Goal: Task Accomplishment & Management: Manage account settings

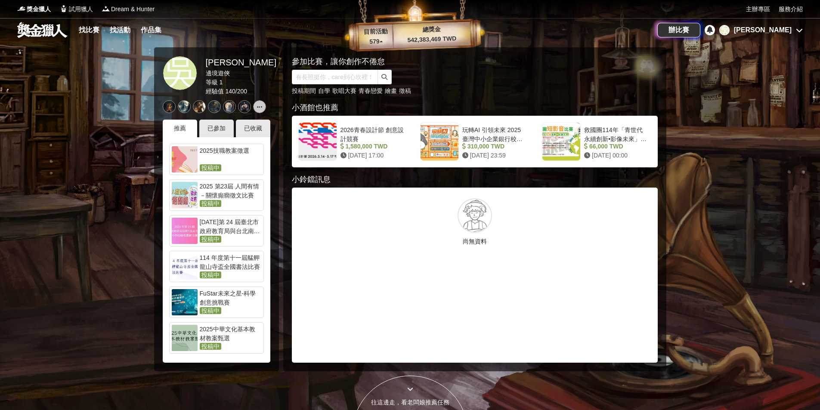
click at [781, 29] on div "[PERSON_NAME]" at bounding box center [763, 30] width 58 height 10
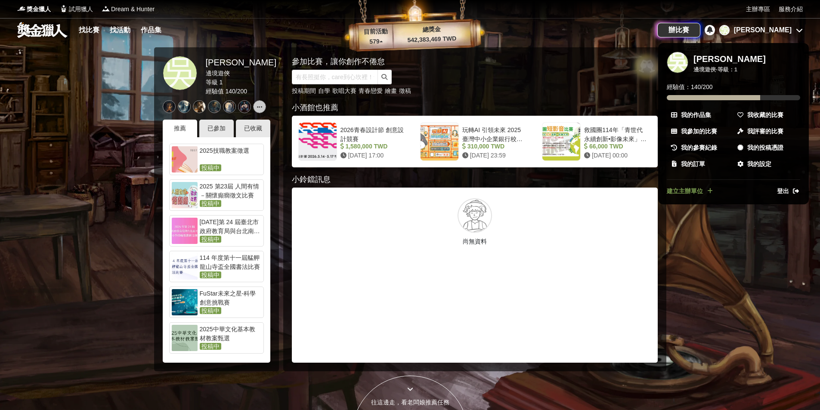
click at [745, 114] on link "我收藏的比賽" at bounding box center [767, 114] width 66 height 15
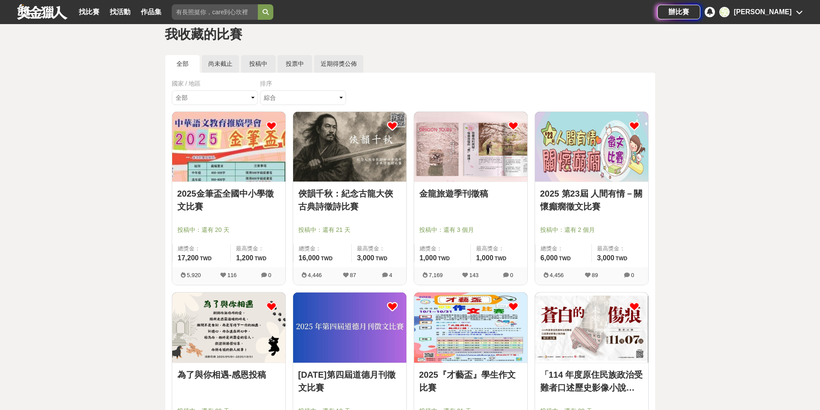
scroll to position [43, 0]
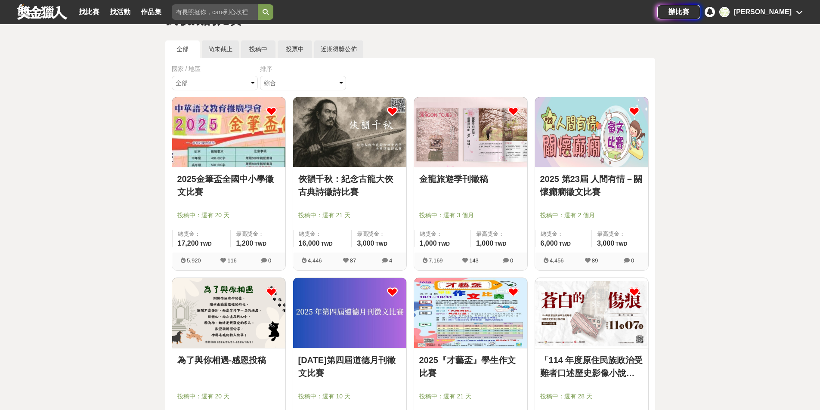
click at [271, 111] on icon at bounding box center [271, 111] width 11 height 11
click at [391, 108] on icon at bounding box center [392, 111] width 11 height 11
click at [514, 111] on icon at bounding box center [513, 111] width 11 height 11
click at [633, 111] on icon at bounding box center [634, 111] width 11 height 11
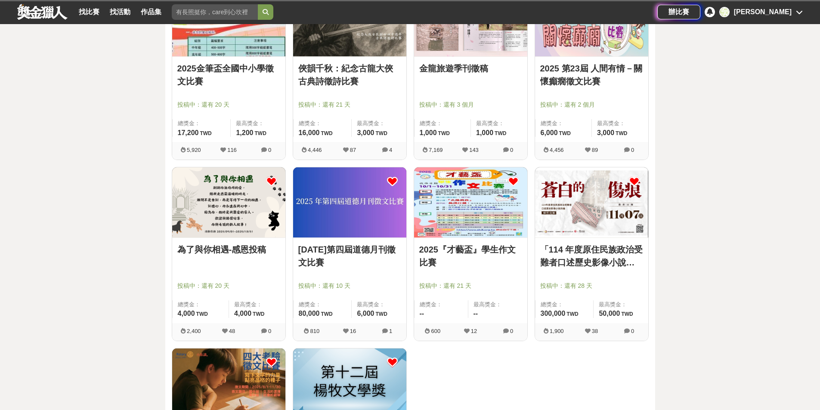
scroll to position [172, 0]
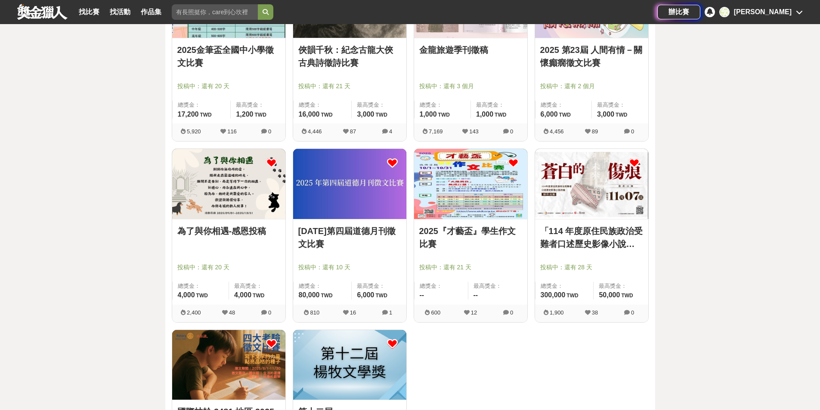
click at [272, 162] on icon at bounding box center [271, 163] width 11 height 11
click at [392, 161] on icon at bounding box center [392, 163] width 11 height 11
click at [512, 162] on icon at bounding box center [513, 163] width 11 height 11
click at [632, 162] on icon at bounding box center [634, 163] width 11 height 11
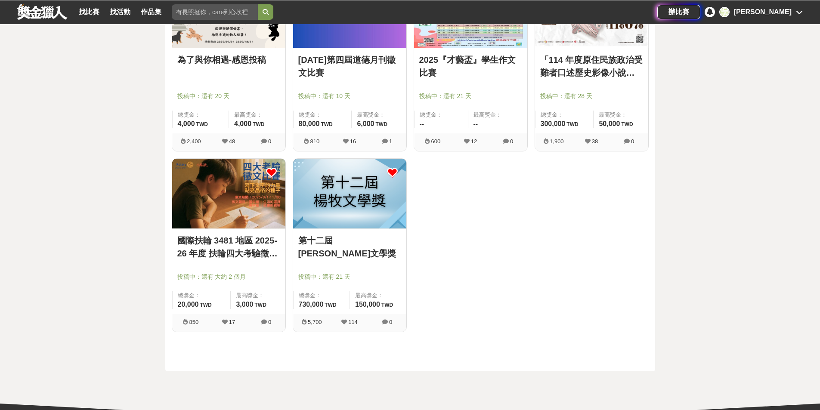
scroll to position [344, 0]
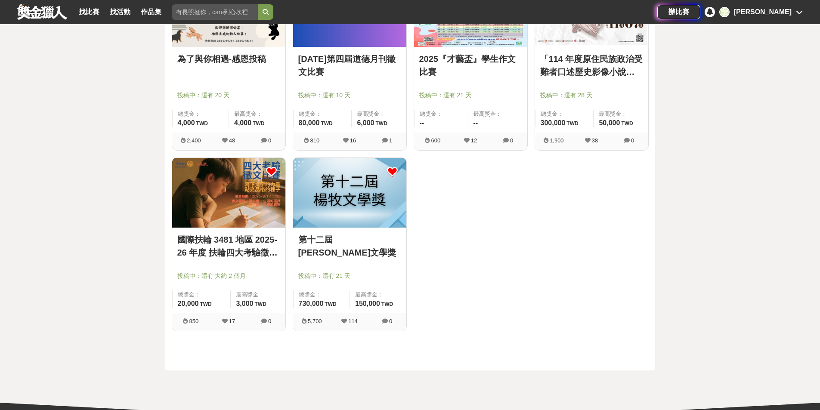
click at [270, 172] on icon at bounding box center [271, 172] width 11 height 11
click at [390, 167] on icon at bounding box center [392, 172] width 11 height 11
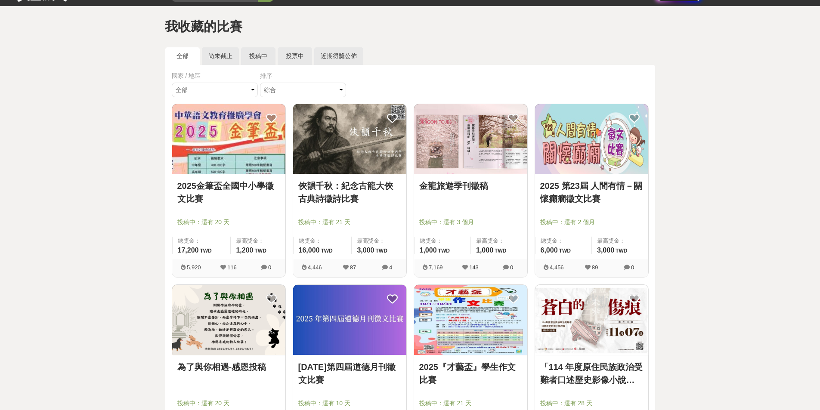
scroll to position [0, 0]
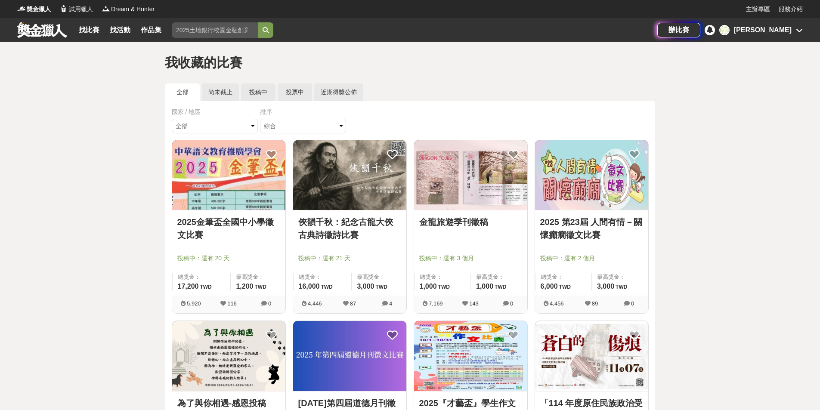
click at [46, 28] on link at bounding box center [42, 30] width 52 height 16
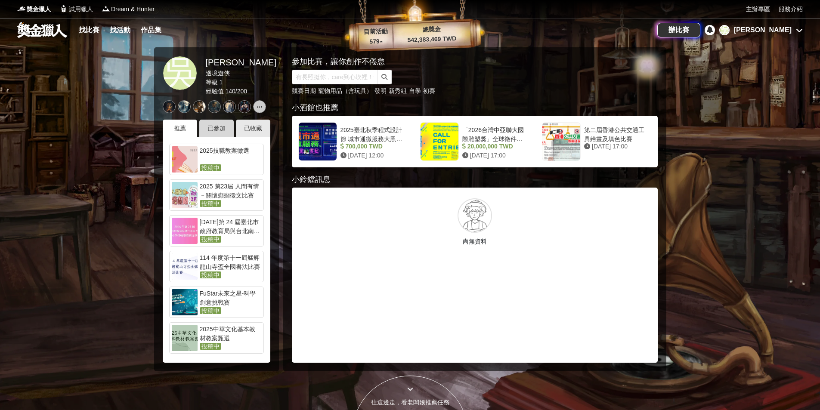
click at [217, 125] on div "已參加" at bounding box center [216, 129] width 34 height 18
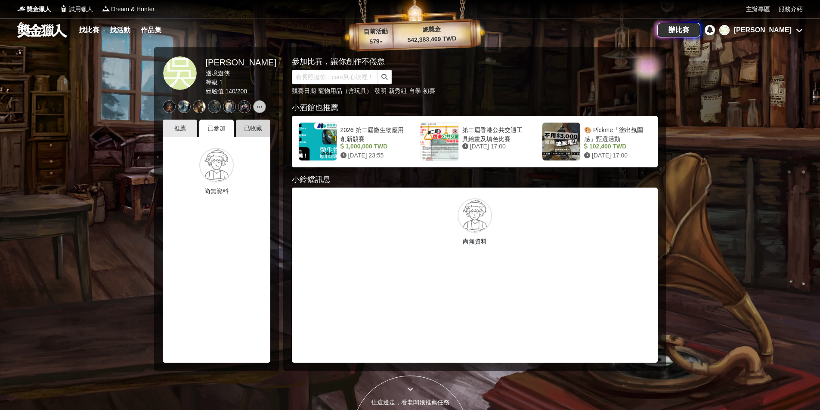
click at [254, 125] on div "已收藏" at bounding box center [253, 129] width 34 height 18
